Goal: Task Accomplishment & Management: Manage account settings

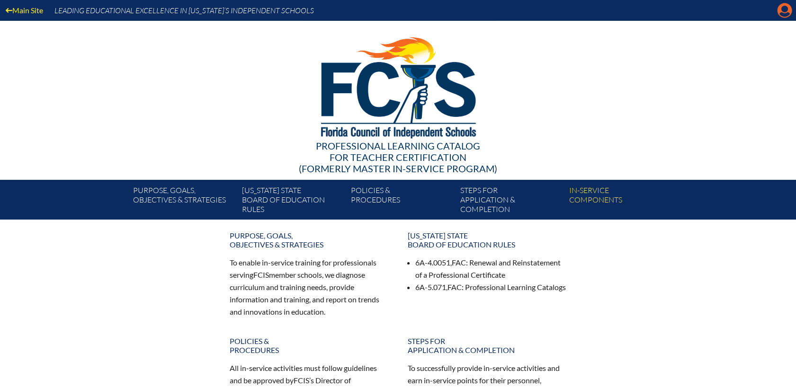
click at [786, 9] on icon "Manage account" at bounding box center [784, 10] width 15 height 15
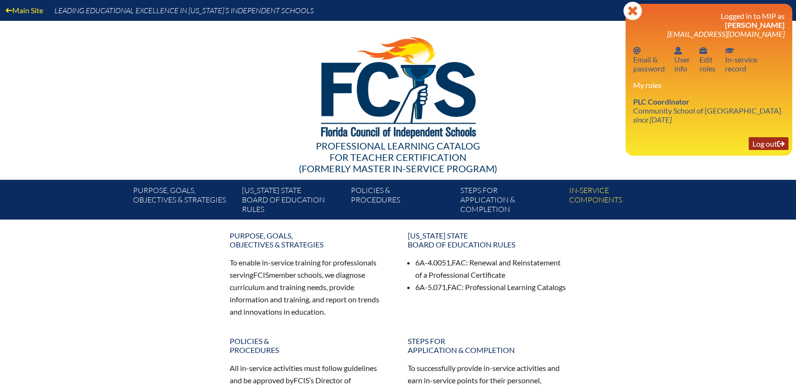
click at [769, 146] on link "Log out Log out" at bounding box center [769, 143] width 40 height 13
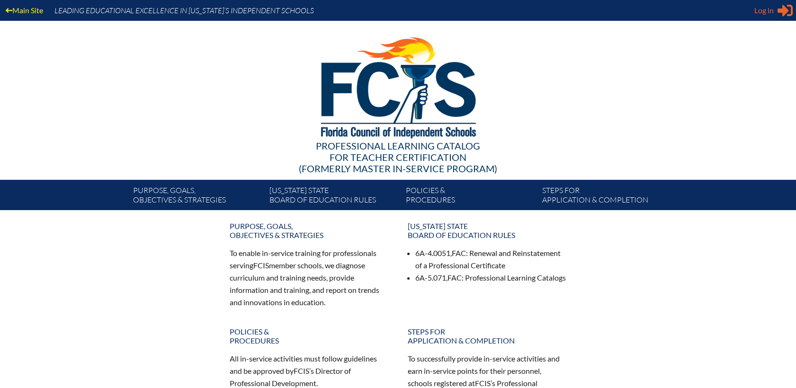
type input "[EMAIL_ADDRESS][DOMAIN_NAME]"
click at [763, 11] on span "Log in" at bounding box center [764, 10] width 19 height 11
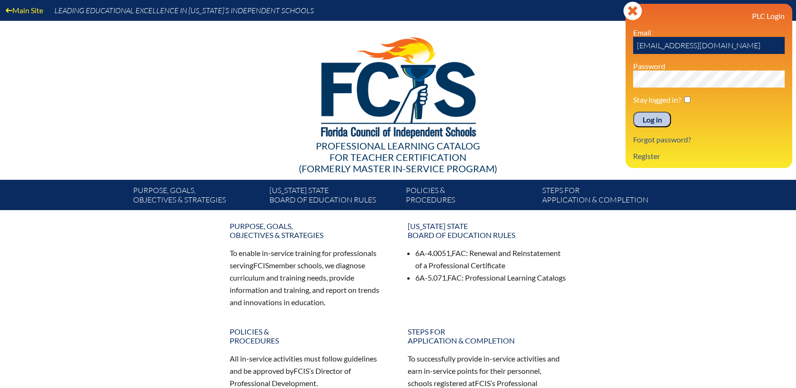
drag, startPoint x: 634, startPoint y: 45, endPoint x: 806, endPoint y: 32, distance: 172.0
click at [796, 32] on html "Main Site Leading Educational Excellence in Florida’s Independent Schools Profe…" at bounding box center [398, 297] width 796 height 594
click at [574, 74] on div at bounding box center [399, 86] width 546 height 131
click at [640, 158] on link "Register" at bounding box center [647, 156] width 35 height 13
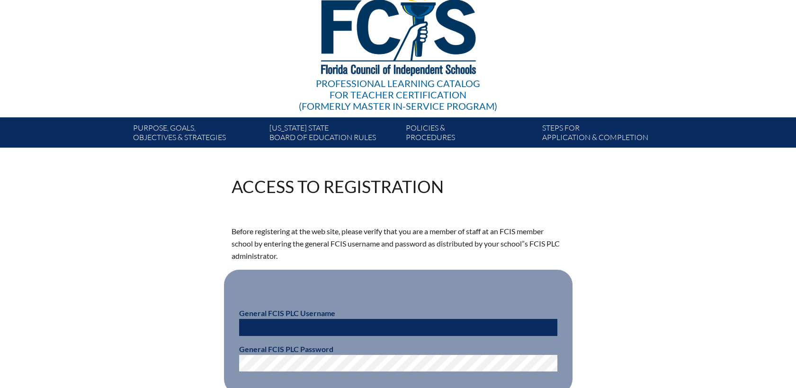
scroll to position [158, 0]
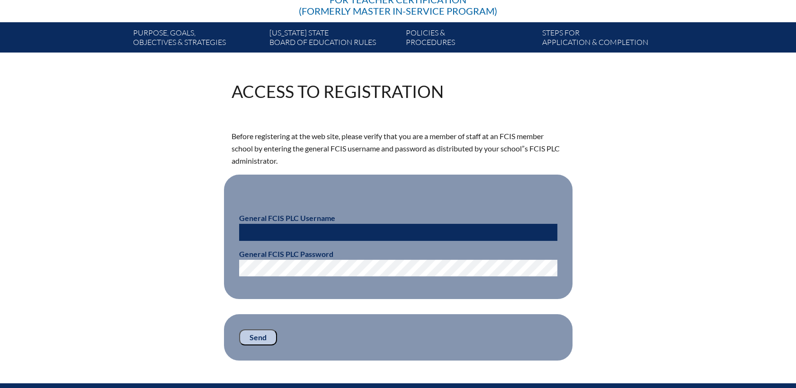
type input "[EMAIL_ADDRESS][DOMAIN_NAME]"
drag, startPoint x: 395, startPoint y: 232, endPoint x: 161, endPoint y: 227, distance: 234.1
click at [162, 226] on div "Access to Registration Before registering at the web site, please verify that y…" at bounding box center [398, 222] width 532 height 278
click at [200, 267] on div "Access to Registration Before registering at the web site, please verify that y…" at bounding box center [398, 222] width 532 height 278
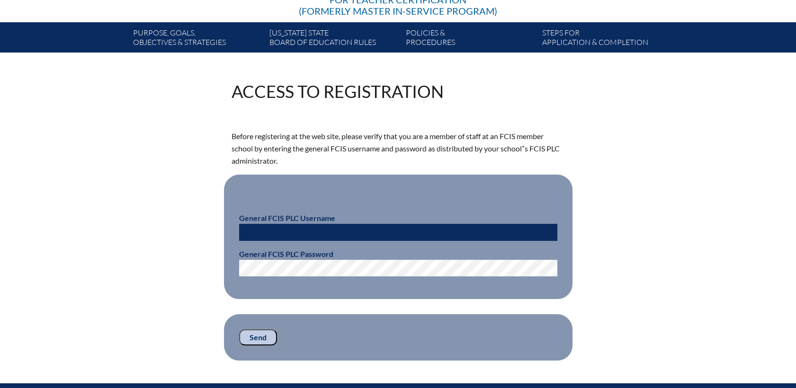
click at [161, 223] on div "Access to Registration Before registering at the web site, please verify that y…" at bounding box center [398, 222] width 532 height 278
click at [248, 230] on input "text" at bounding box center [398, 232] width 318 height 17
paste input "fcismember"
type input "fcismember"
drag, startPoint x: 259, startPoint y: 339, endPoint x: 325, endPoint y: 276, distance: 91.5
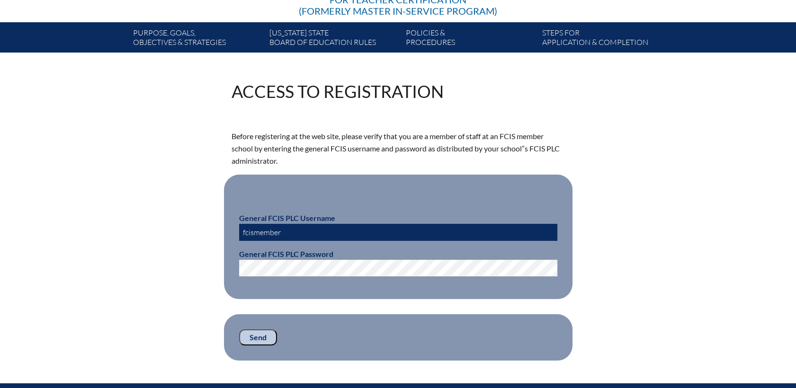
click at [329, 285] on div "Access to Registration Before registering at the web site, please verify that y…" at bounding box center [399, 222] width 334 height 278
click at [104, 259] on div "Access to Registration Before registering at the web site, please verify that y…" at bounding box center [398, 222] width 796 height 278
click at [150, 266] on div "Access to Registration Before registering at the web site, please verify that y…" at bounding box center [398, 222] width 532 height 278
click at [268, 335] on input "Send" at bounding box center [258, 338] width 38 height 16
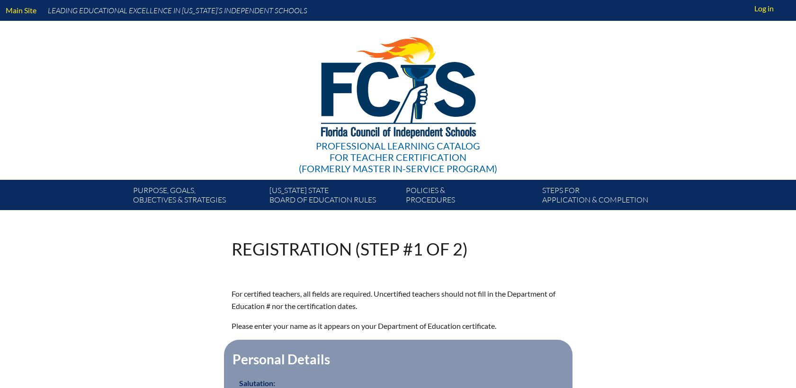
scroll to position [158, 0]
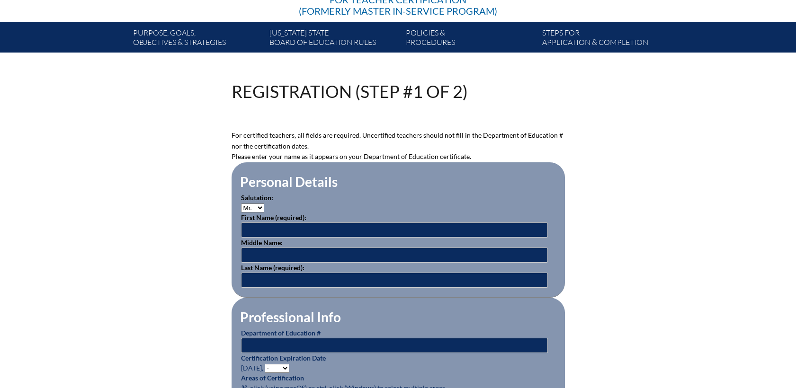
type input "[EMAIL_ADDRESS][DOMAIN_NAME]"
click at [261, 207] on select "Mr. Mrs. Ms. Dr. Rev." at bounding box center [252, 208] width 23 height 9
click at [241, 204] on select "Mr. Mrs. Ms. Dr. Rev." at bounding box center [252, 208] width 23 height 9
click at [261, 204] on select "Mr. Mrs. Ms. Dr. Rev." at bounding box center [252, 208] width 23 height 9
select select "Dr."
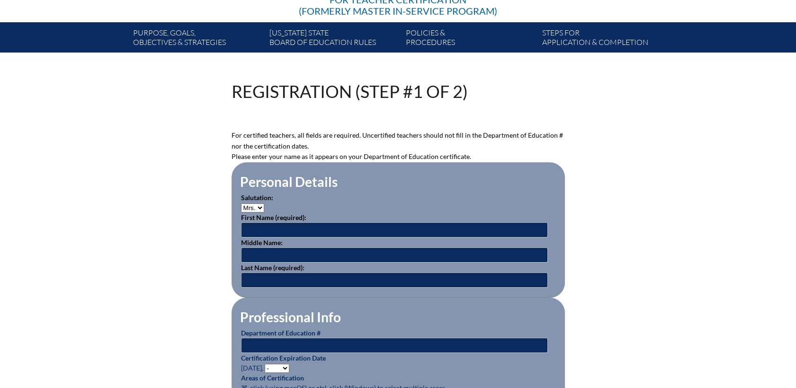
click at [241, 204] on select "Mr. Mrs. Ms. Dr. Rev." at bounding box center [252, 208] width 23 height 9
click at [262, 229] on input "text" at bounding box center [394, 230] width 307 height 15
type input "Huihong"
click at [265, 276] on input "text" at bounding box center [394, 280] width 307 height 15
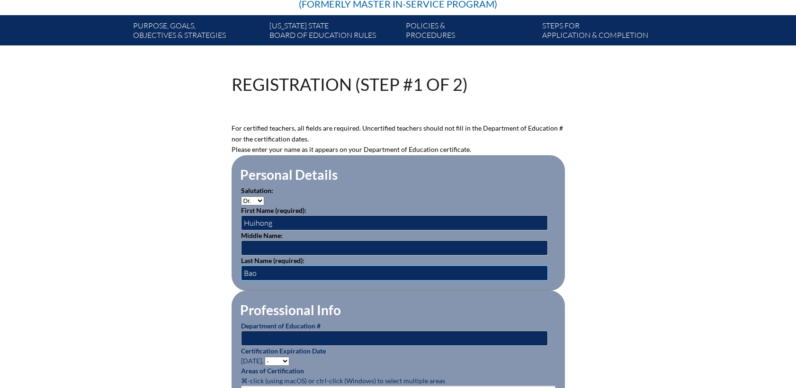
scroll to position [263, 0]
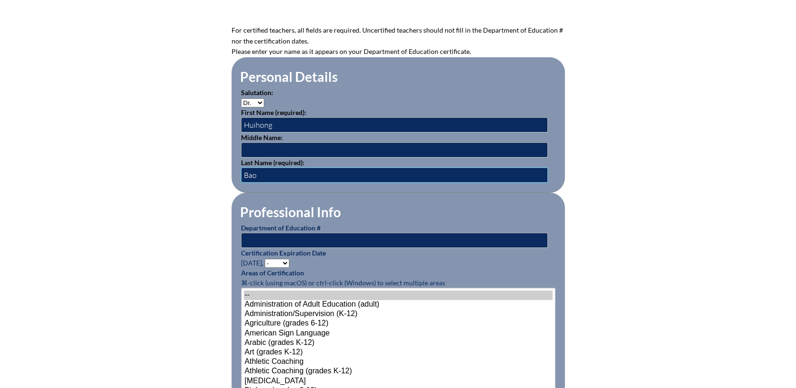
type input "Bao"
click at [280, 241] on input "text" at bounding box center [394, 240] width 307 height 15
click at [263, 234] on input "text" at bounding box center [394, 240] width 307 height 15
click at [250, 239] on input "1513718" at bounding box center [394, 240] width 307 height 15
click at [261, 237] on input "1513718" at bounding box center [394, 240] width 307 height 15
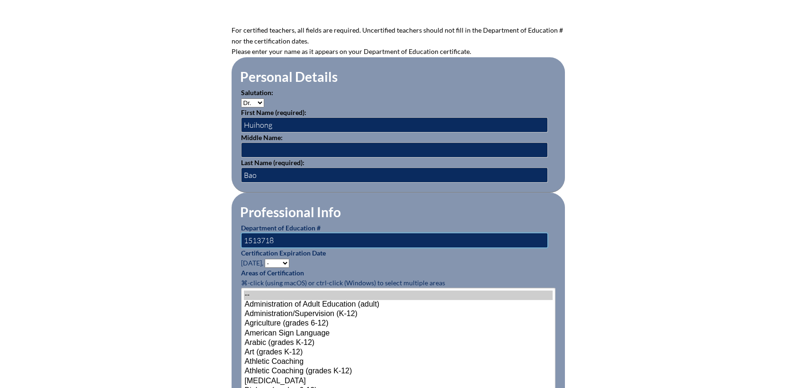
type input "1513718"
click at [289, 259] on select "- 2031 2030 2029 2028 2027 2026 2025 2024 2023 2022 2021 2020 2019 2018 2017 20…" at bounding box center [277, 263] width 25 height 9
select select "2028"
click at [266, 259] on select "- 2031 2030 2029 2028 2027 2026 2025 2024 2023 2022 2021 2020 2019 2018 2017 20…" at bounding box center [277, 263] width 25 height 9
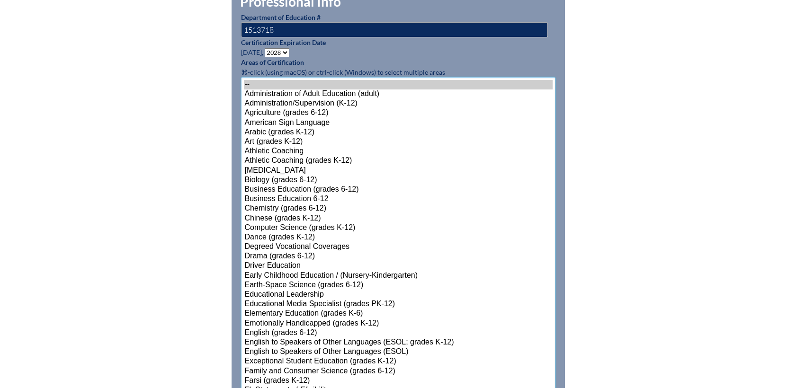
scroll to position [550, 0]
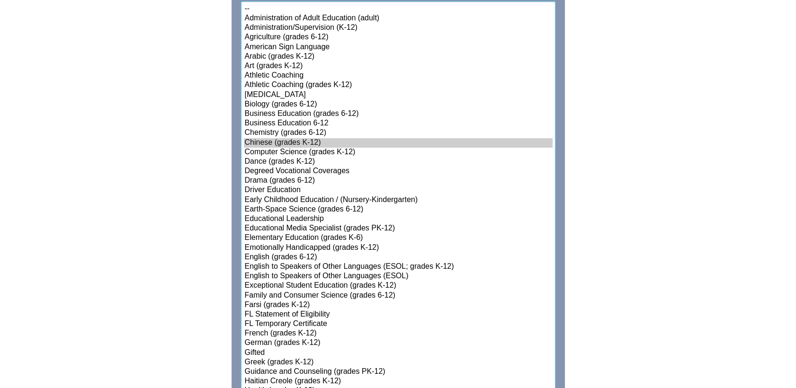
click at [294, 138] on option "Chinese (grades K-12)" at bounding box center [398, 142] width 309 height 9
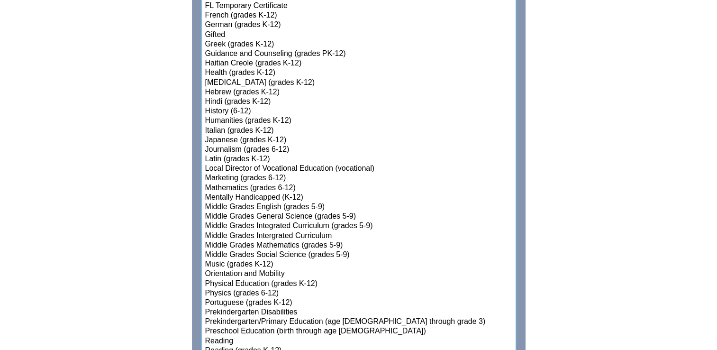
scroll to position [882, 0]
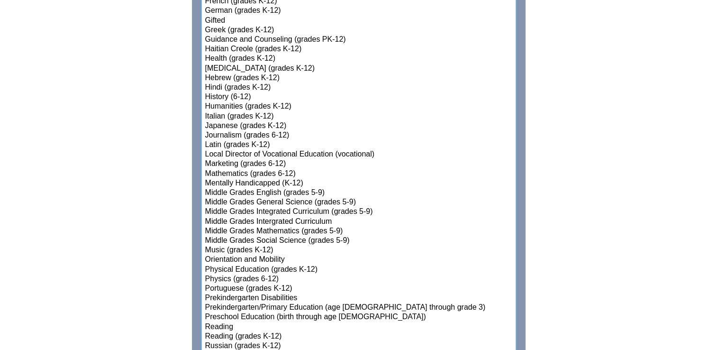
click at [287, 226] on option "Middle Grades Mathematics (grades 5-9)" at bounding box center [358, 230] width 309 height 9
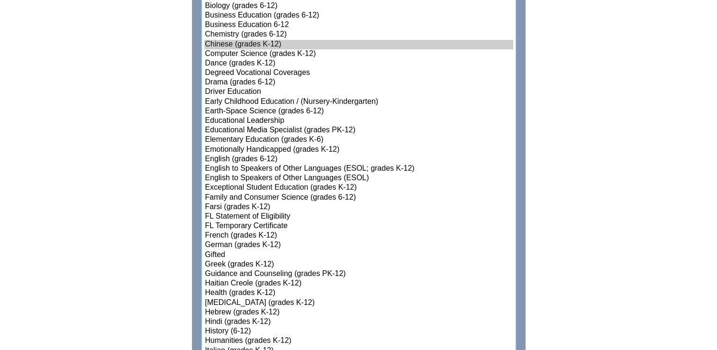
scroll to position [644, 0]
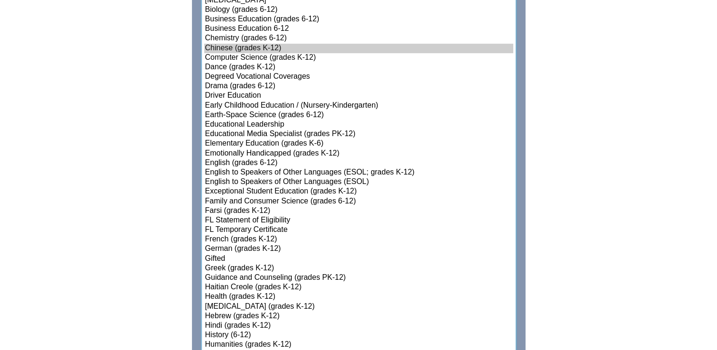
select select"]"] "15160"
click at [384, 169] on option "English to Speakers of Other Languages (ESOL; grades K-12)" at bounding box center [358, 172] width 309 height 9
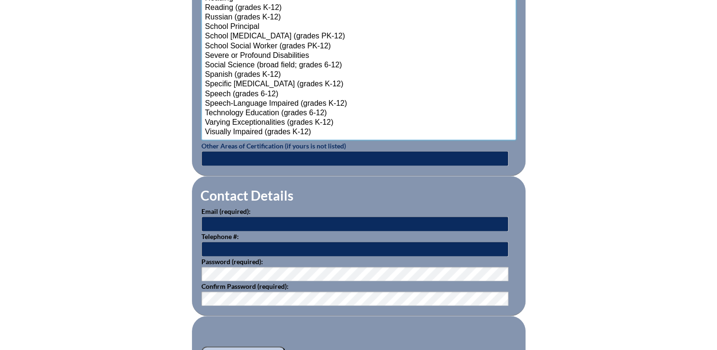
scroll to position [1260, 0]
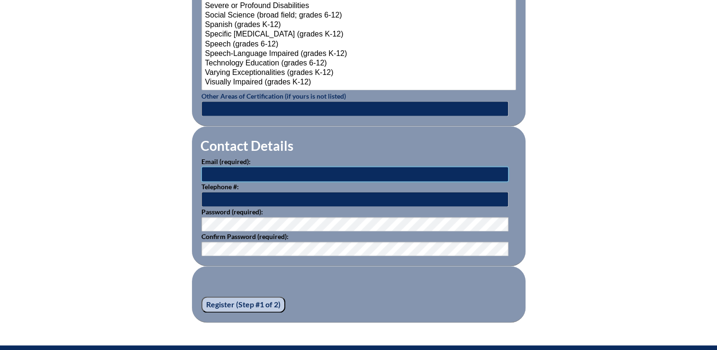
click at [235, 170] on input "text" at bounding box center [354, 173] width 307 height 15
click at [212, 169] on input "text" at bounding box center [354, 173] width 307 height 15
paste input "hbao@communityschoolnaples.org"
type input "hbao@communityschoolnaples.org"
click at [217, 195] on input "text" at bounding box center [354, 198] width 307 height 15
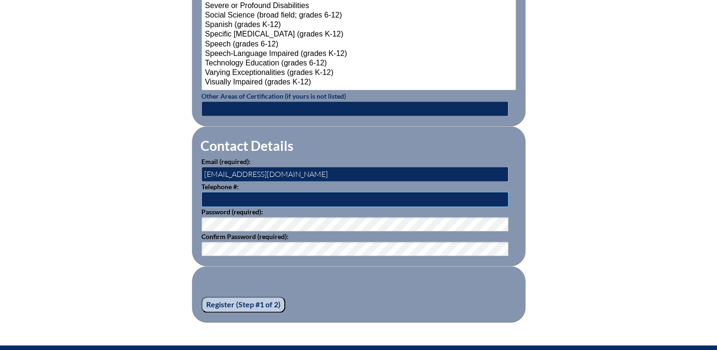
type input "2395977575"
type input "Allyson"
click at [233, 300] on input "Register (Step #1 of 2)" at bounding box center [243, 304] width 84 height 16
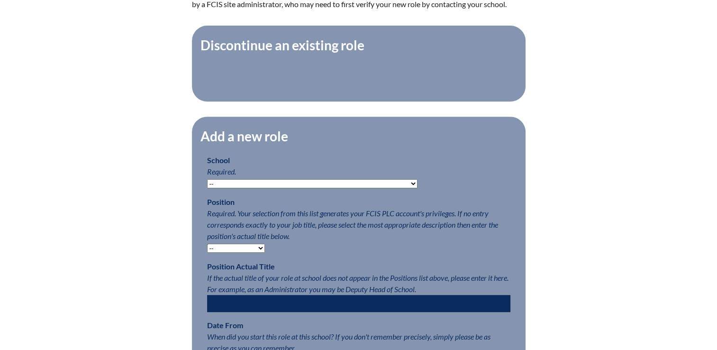
scroll to position [379, 0]
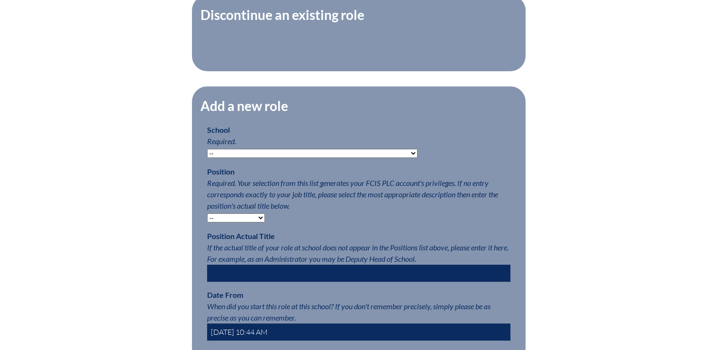
click at [294, 155] on select "-- Autism Inspired Academy Academy at Ocean Reef Academy at the Lakes Academy P…" at bounding box center [312, 153] width 210 height 9
select select "20273"
click at [207, 154] on select "-- Autism Inspired Academy Academy at Ocean Reef Academy at the Lakes Academy P…" at bounding box center [312, 153] width 210 height 9
click at [261, 222] on select "-- Teacher PLC Coordinator Head of School Administrator" at bounding box center [236, 217] width 58 height 9
select select "15563"
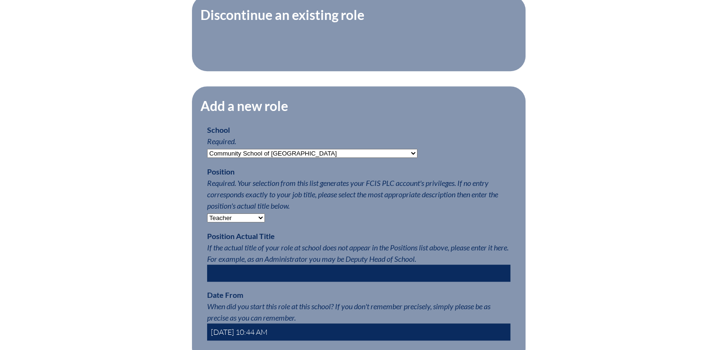
click at [207, 219] on select "-- Teacher PLC Coordinator Head of School Administrator" at bounding box center [236, 217] width 58 height 9
click at [249, 278] on input "text" at bounding box center [358, 272] width 303 height 17
type input "US Chinese Teacher"
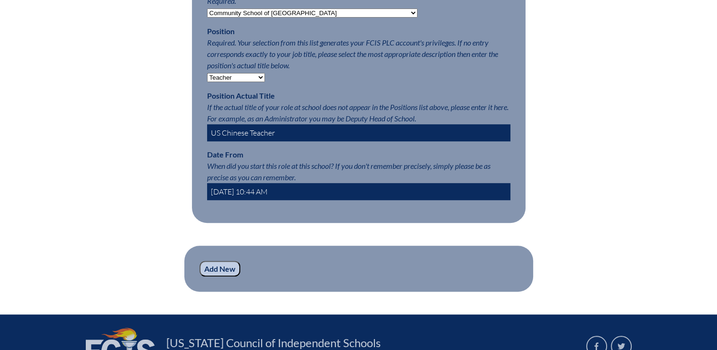
scroll to position [521, 0]
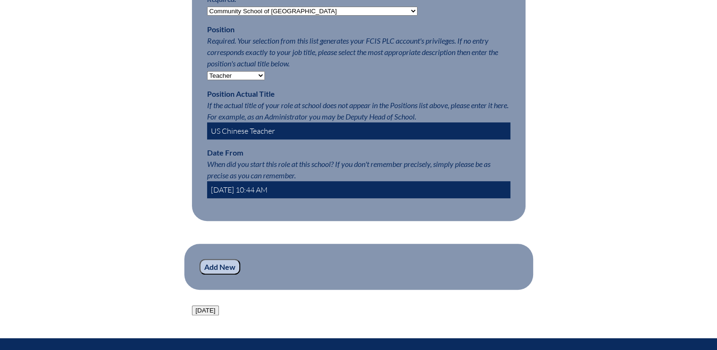
drag, startPoint x: 250, startPoint y: 194, endPoint x: 236, endPoint y: 194, distance: 14.2
click at [236, 194] on input "2025-09-02 10:44 AM" at bounding box center [358, 189] width 303 height 17
type input "2025-08-05 10:44 AM"
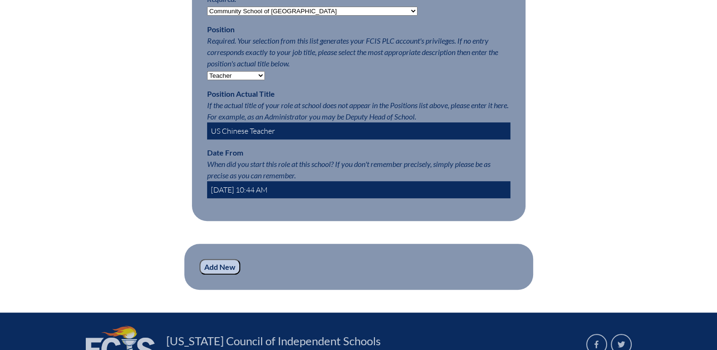
click at [214, 275] on input "Add New" at bounding box center [219, 267] width 41 height 16
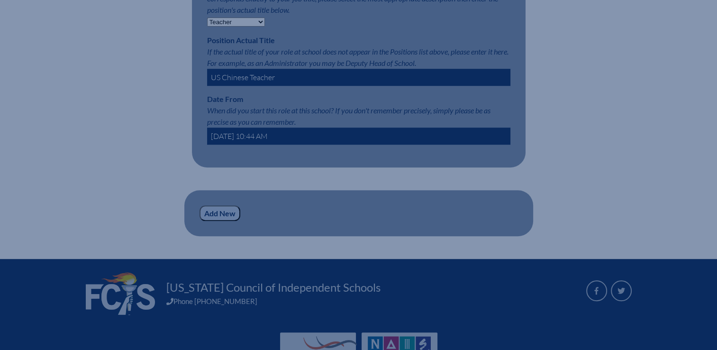
scroll to position [634, 0]
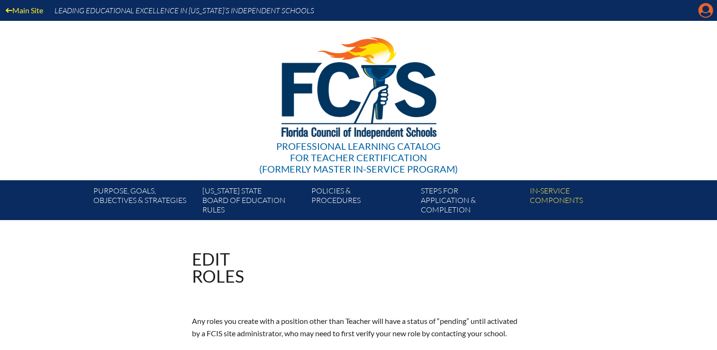
click at [697, 13] on div "Main Site Leading Educational Excellence in [US_STATE]’s Independent Schools Pr…" at bounding box center [358, 110] width 717 height 220
click at [703, 12] on icon at bounding box center [705, 10] width 15 height 15
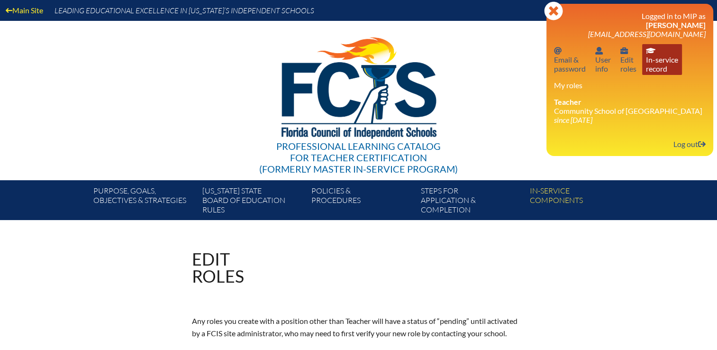
click at [659, 62] on link "In-service record In-service record" at bounding box center [662, 59] width 40 height 31
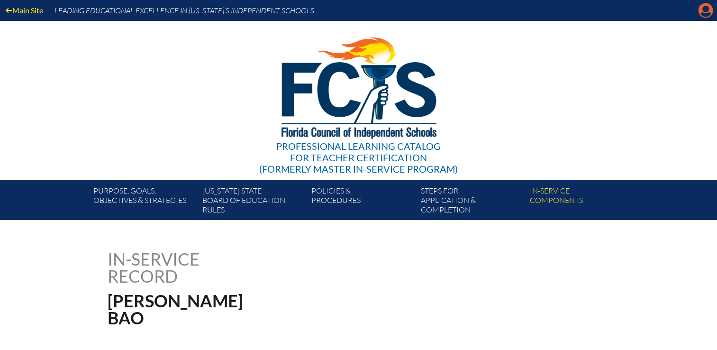
click at [703, 16] on icon "Manage account" at bounding box center [705, 10] width 15 height 15
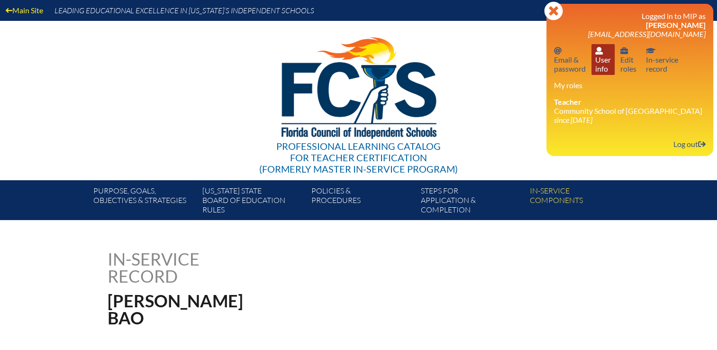
click at [599, 60] on link "User info User info" at bounding box center [602, 59] width 23 height 31
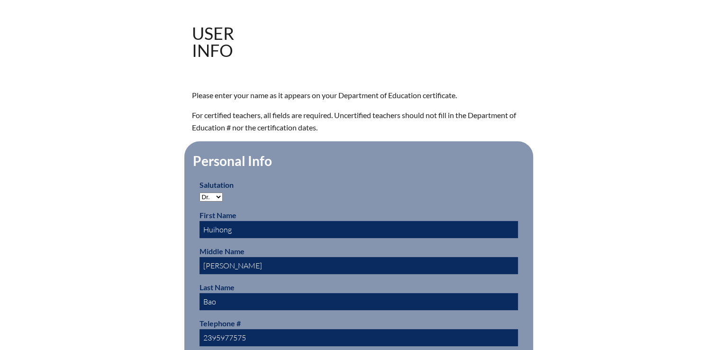
scroll to position [284, 0]
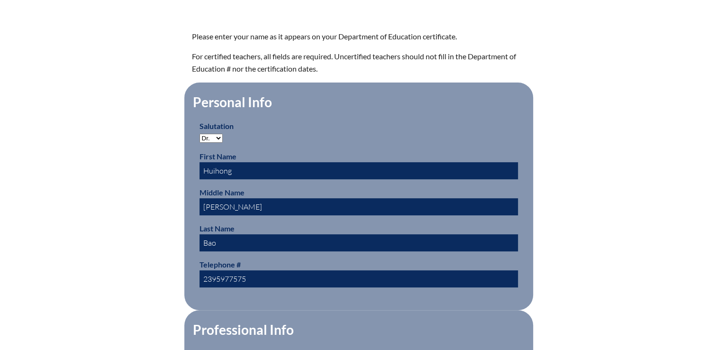
drag, startPoint x: 232, startPoint y: 203, endPoint x: 115, endPoint y: 204, distance: 117.0
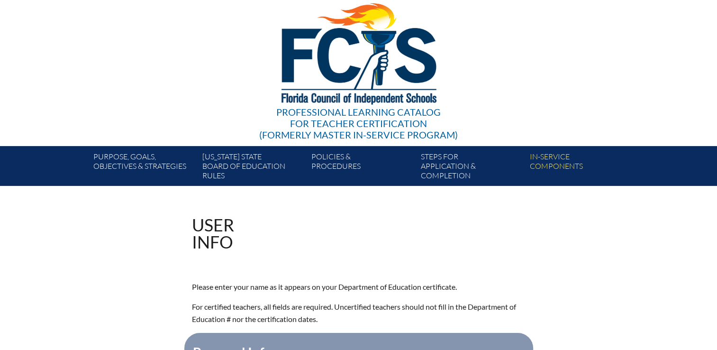
scroll to position [0, 0]
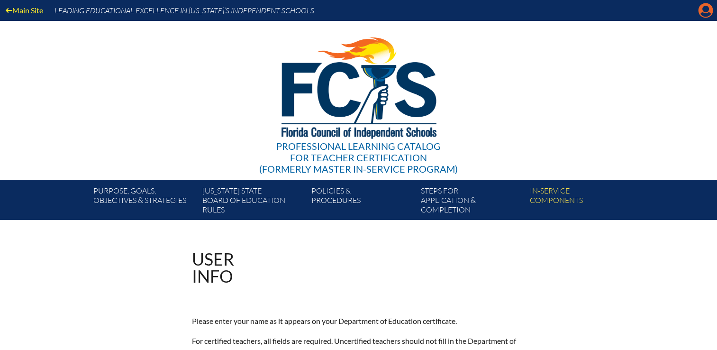
click at [702, 12] on icon "Manage account" at bounding box center [705, 10] width 15 height 15
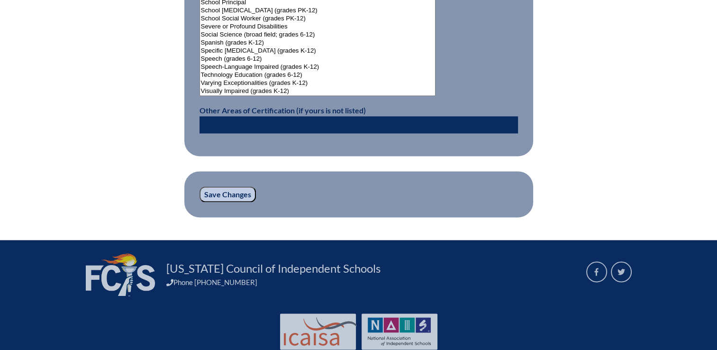
scroll to position [1318, 0]
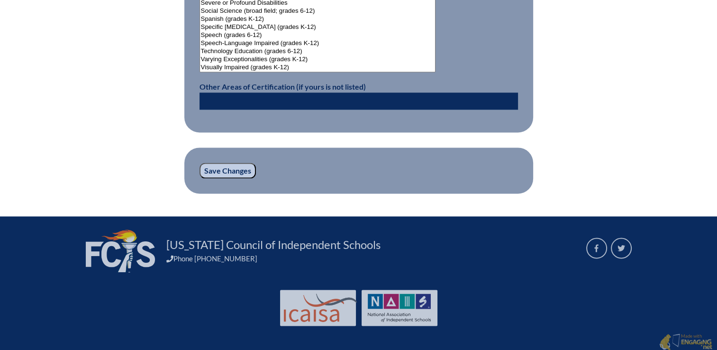
click at [230, 165] on input "Save Changes" at bounding box center [227, 170] width 56 height 16
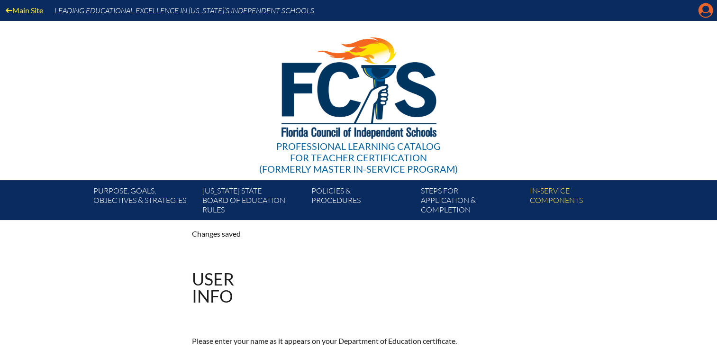
click at [700, 11] on icon at bounding box center [705, 10] width 15 height 15
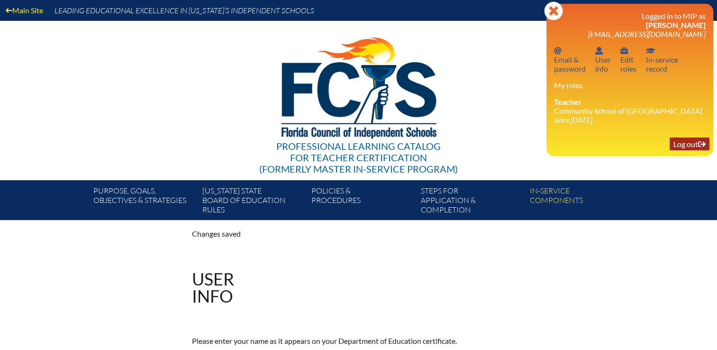
click at [677, 147] on link "Log out Log out" at bounding box center [689, 143] width 40 height 13
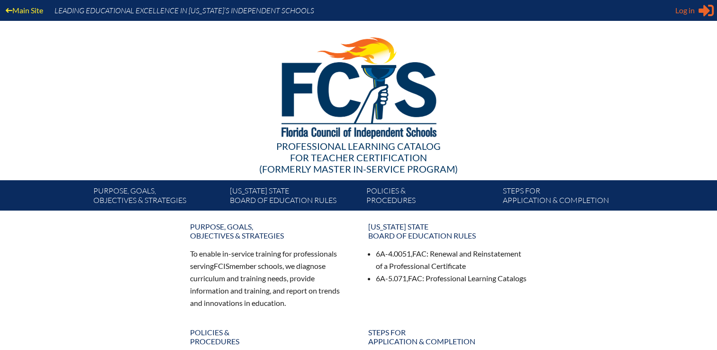
type input "[EMAIL_ADDRESS][DOMAIN_NAME]"
click at [691, 11] on span "Log in" at bounding box center [684, 10] width 19 height 11
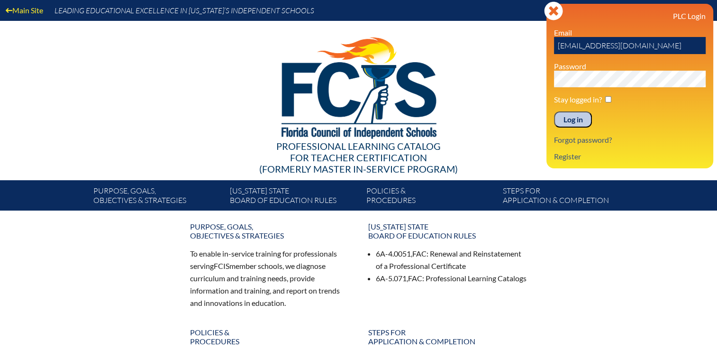
click at [576, 122] on input "Log in" at bounding box center [573, 119] width 38 height 16
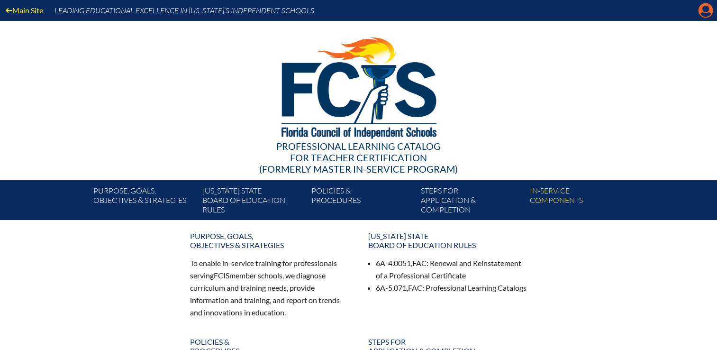
click at [701, 12] on icon at bounding box center [705, 10] width 15 height 15
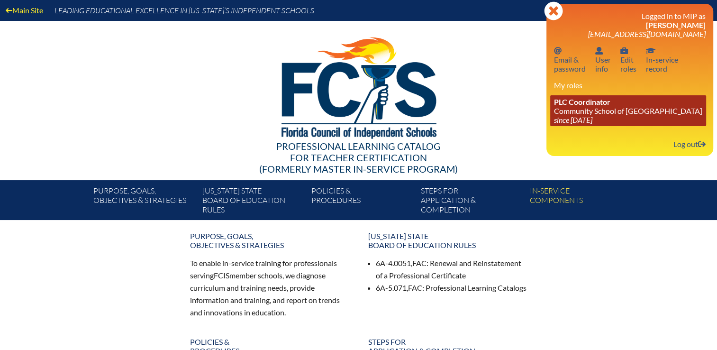
click at [594, 114] on link "PLC Coordinator Community School of [GEOGRAPHIC_DATA] since [DATE]" at bounding box center [628, 110] width 156 height 31
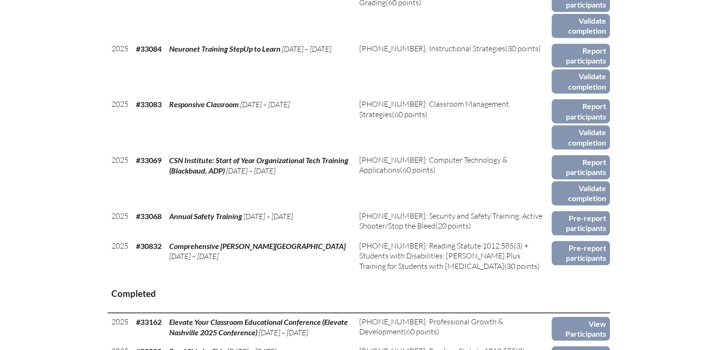
scroll to position [568, 0]
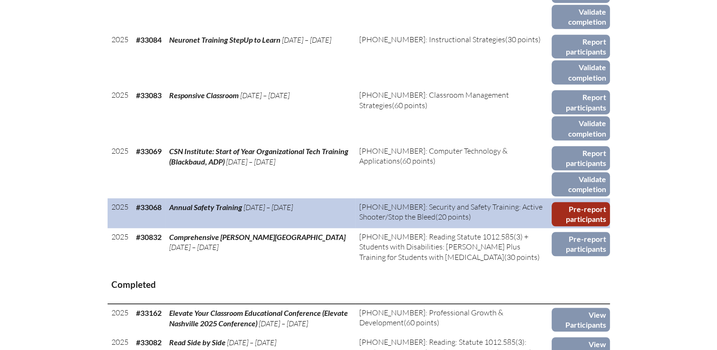
click at [587, 202] on link "Pre-report participants" at bounding box center [580, 214] width 58 height 24
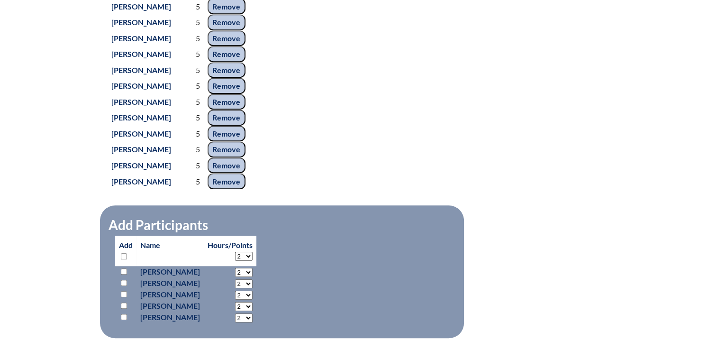
scroll to position [663, 0]
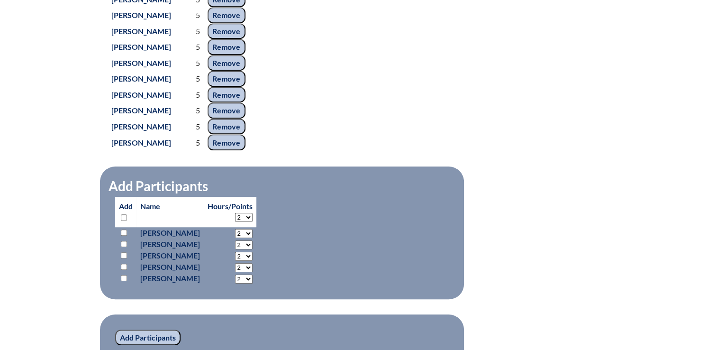
click at [252, 229] on select "2 3 4 5 6 7 8 9 10 11 12 13 14 15 16 17 18 19 20 0" at bounding box center [244, 233] width 18 height 9
select select "5"
click at [246, 229] on select "2 3 4 5 6 7 8 9 10 11 12 13 14 15 16 17 18 19 20 0" at bounding box center [244, 233] width 18 height 9
click at [121, 229] on input "checkbox" at bounding box center [124, 232] width 6 height 6
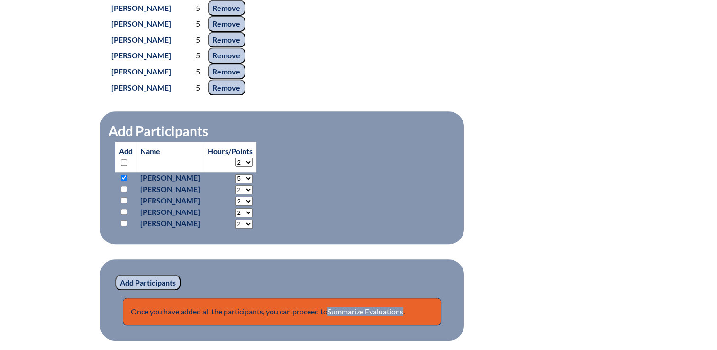
scroll to position [711, 0]
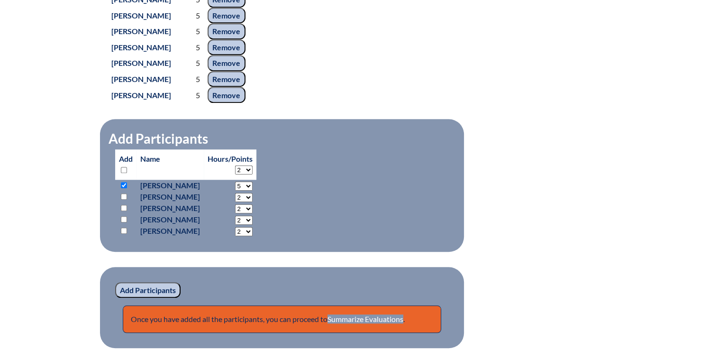
click at [123, 182] on input "checkbox" at bounding box center [124, 185] width 6 height 6
checkbox input "false"
click at [123, 167] on input "checkbox" at bounding box center [124, 170] width 6 height 6
checkbox input "true"
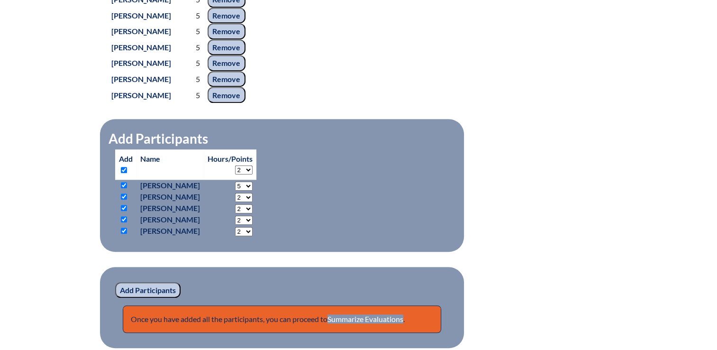
checkbox input "true"
click at [252, 166] on select "2 3 4 5 6 7 8 9 10 11 12 13 14 15 16 17 18 19 20" at bounding box center [244, 169] width 18 height 9
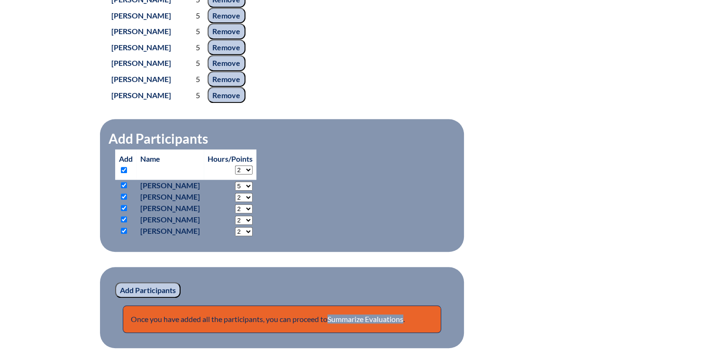
select select "5"
click at [246, 165] on select "2 3 4 5 6 7 8 9 10 11 12 13 14 15 16 17 18 19 20" at bounding box center [244, 169] width 18 height 9
select select "5"
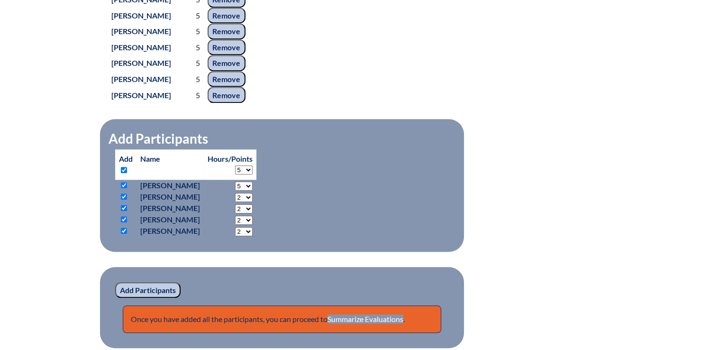
select select "5"
click at [140, 287] on input "Add Participants" at bounding box center [147, 290] width 65 height 16
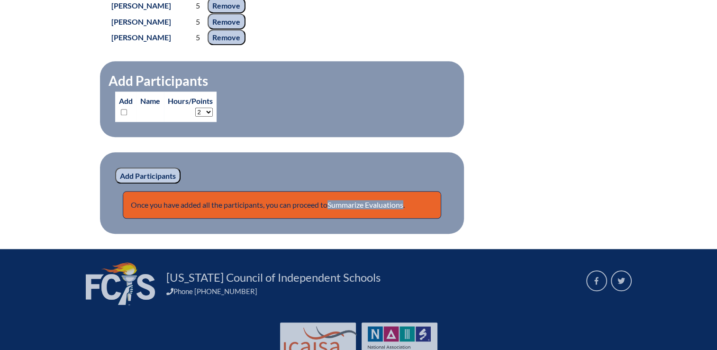
scroll to position [880, 0]
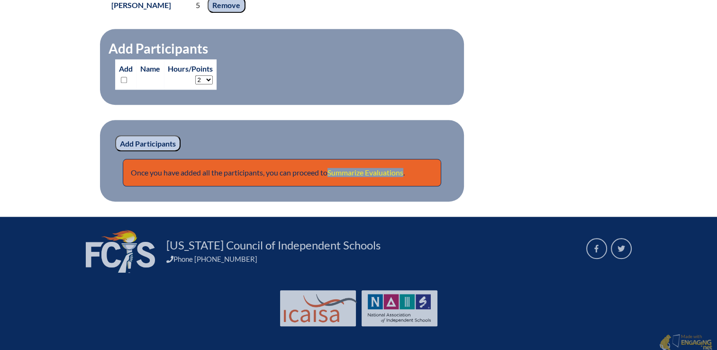
click at [390, 168] on link "Summarize Evaluations" at bounding box center [365, 172] width 76 height 9
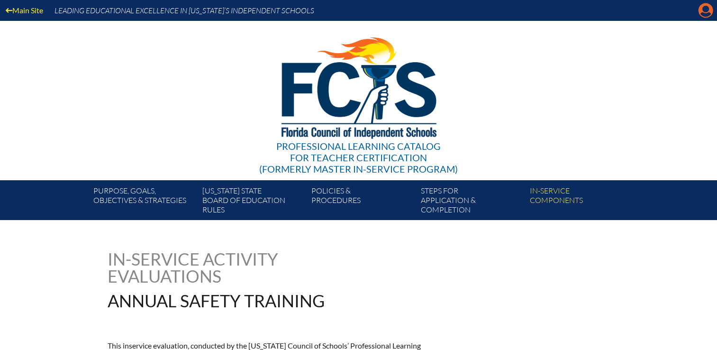
click at [706, 9] on icon "Manage account" at bounding box center [705, 10] width 15 height 15
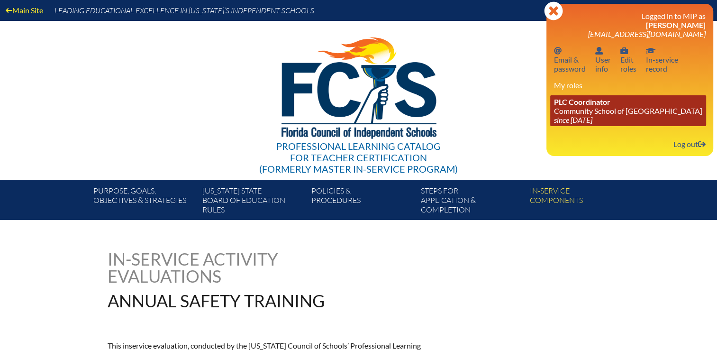
click at [570, 110] on link "PLC Coordinator Community School of Naples since 2023 Mar 1" at bounding box center [628, 110] width 156 height 31
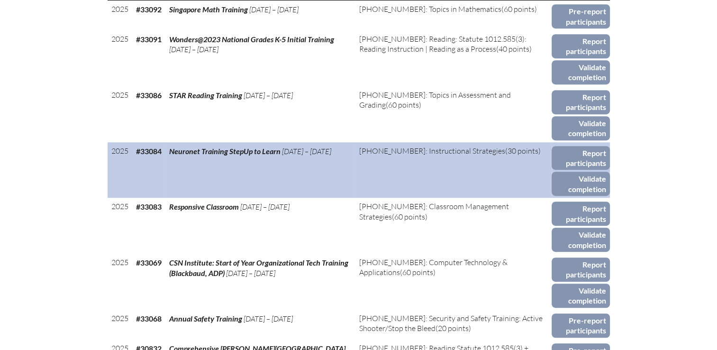
scroll to position [474, 0]
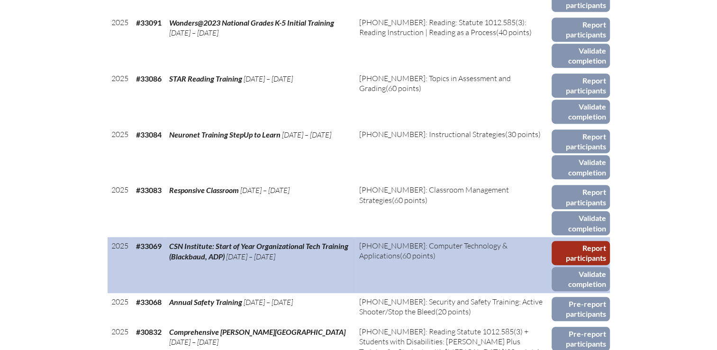
click at [594, 241] on link "Report participants" at bounding box center [580, 253] width 58 height 24
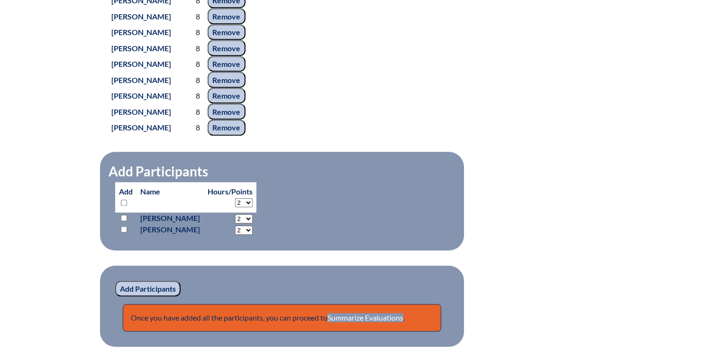
scroll to position [758, 0]
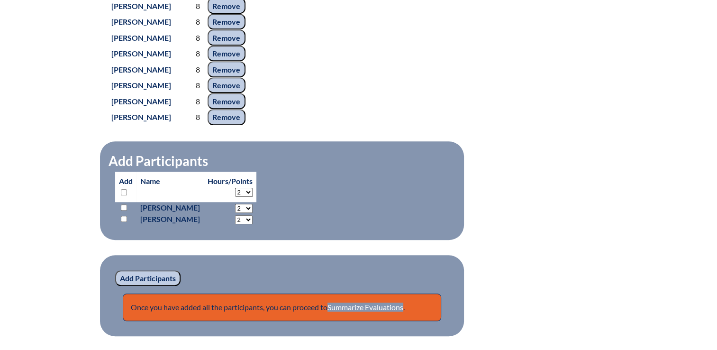
click at [123, 210] on input "checkbox" at bounding box center [124, 207] width 6 height 6
checkbox input "true"
click at [252, 213] on select "2 3 4 5 6 7 8 9 10 11 12 13 14 15 16 17 18 19 20 21 22 23" at bounding box center [244, 208] width 18 height 9
select select "8"
click at [252, 212] on select "2 3 4 5 6 7 8 9 10 11 12 13 14 15 16 17 18 19 20 21 22 23" at bounding box center [244, 208] width 18 height 9
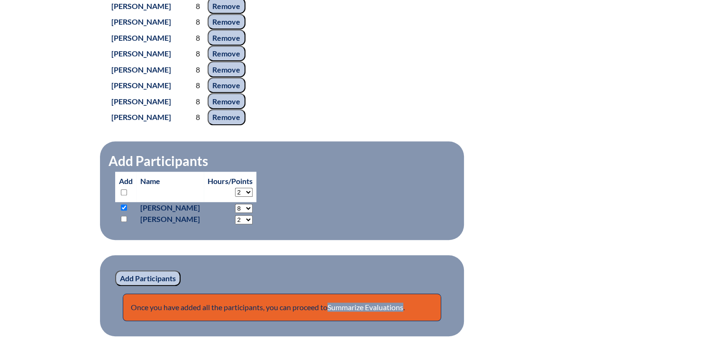
click at [143, 286] on input "Add Participants" at bounding box center [147, 278] width 65 height 16
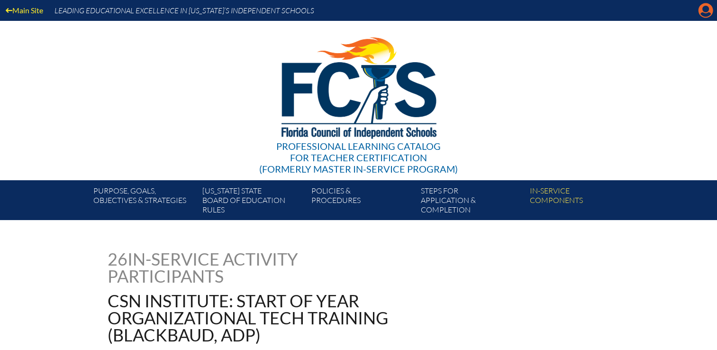
click at [703, 15] on icon "Manage account" at bounding box center [705, 10] width 15 height 15
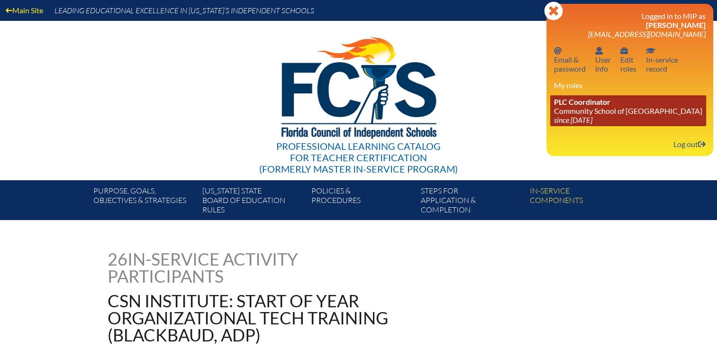
click at [580, 109] on link "PLC Coordinator Community School of [GEOGRAPHIC_DATA] since [DATE]" at bounding box center [628, 110] width 156 height 31
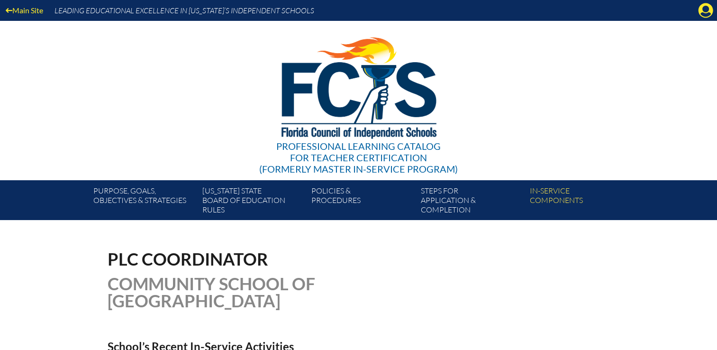
click at [709, 11] on icon at bounding box center [705, 10] width 15 height 15
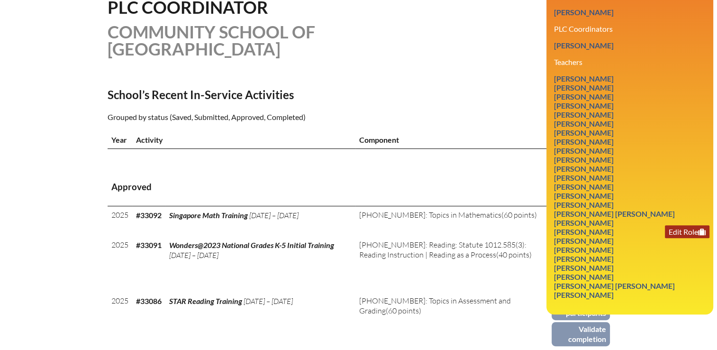
scroll to position [237, 0]
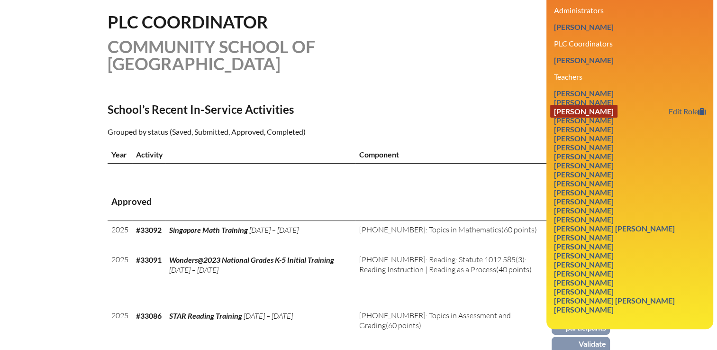
click at [599, 105] on link "[PERSON_NAME]" at bounding box center [583, 111] width 67 height 13
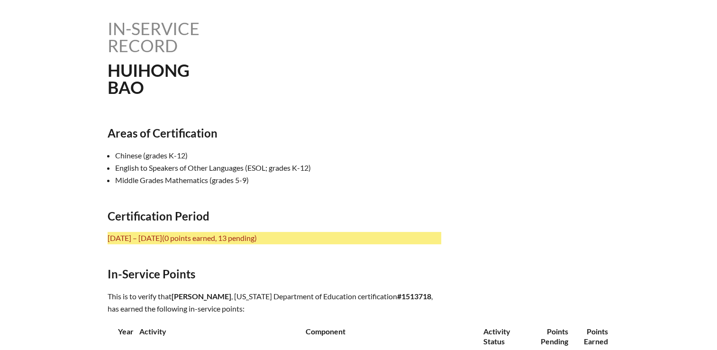
scroll to position [189, 0]
